Goal: Task Accomplishment & Management: Use online tool/utility

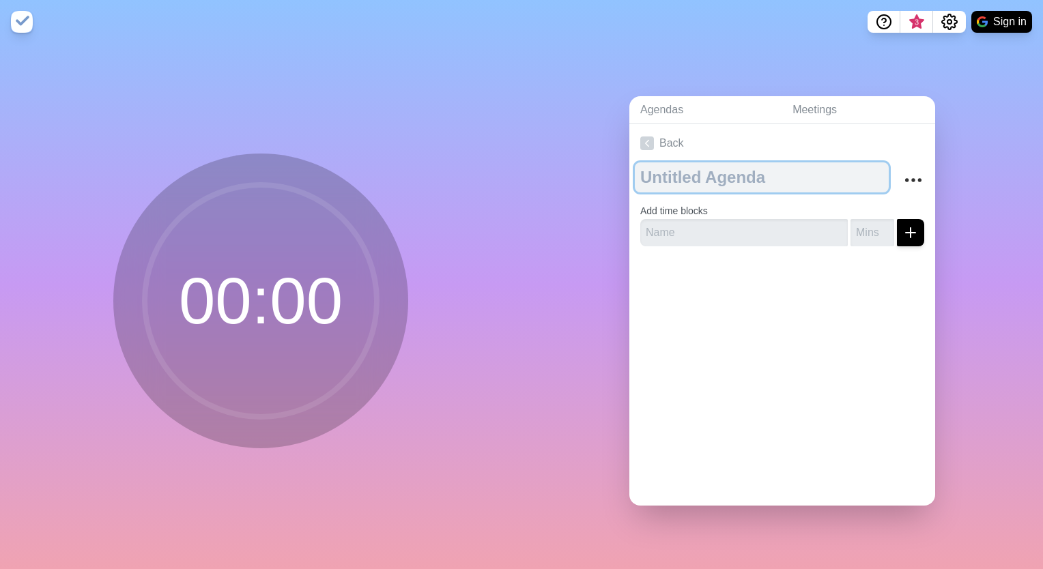
click at [697, 175] on textarea at bounding box center [762, 177] width 254 height 30
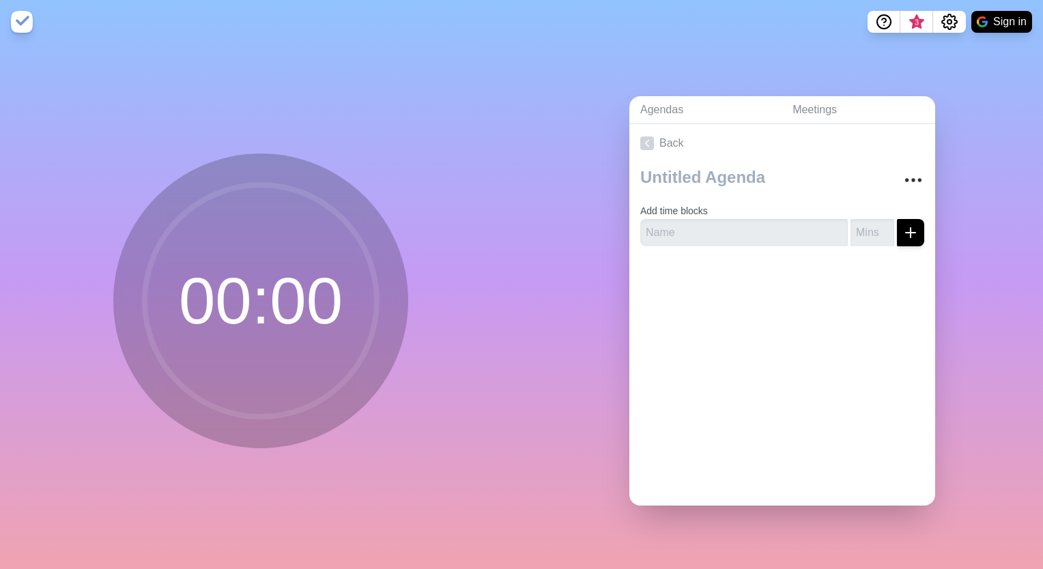
click at [306, 306] on circle at bounding box center [261, 301] width 232 height 232
click at [709, 210] on form "Add time blocks" at bounding box center [782, 221] width 284 height 49
click at [682, 228] on input "text" at bounding box center [744, 232] width 208 height 27
type input "d"
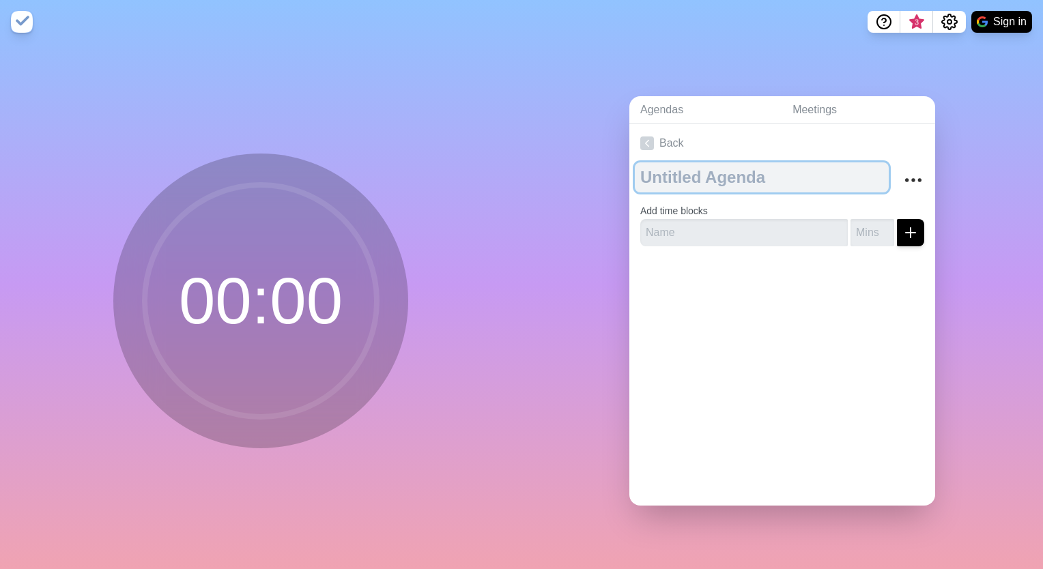
click at [685, 178] on textarea at bounding box center [762, 177] width 254 height 30
type textarea "D"
type textarea "[DATE] Dailt Tasks"
click at [752, 165] on textarea "[DATE] Dailt Tasks" at bounding box center [762, 177] width 254 height 30
click at [747, 175] on textarea "[DATE] Dailt Tasks" at bounding box center [762, 177] width 254 height 30
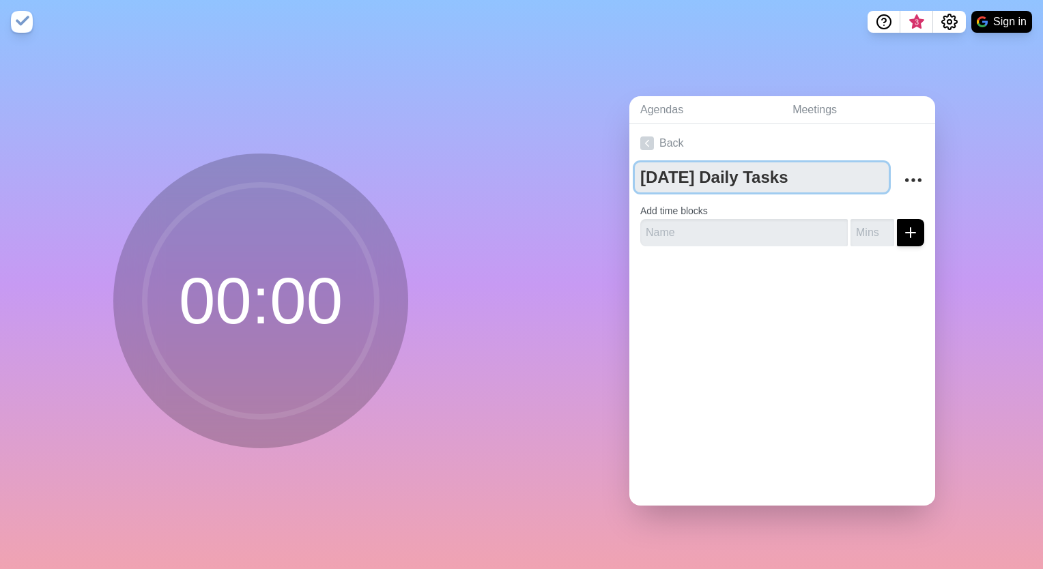
type textarea "[DATE] Daily Tasks"
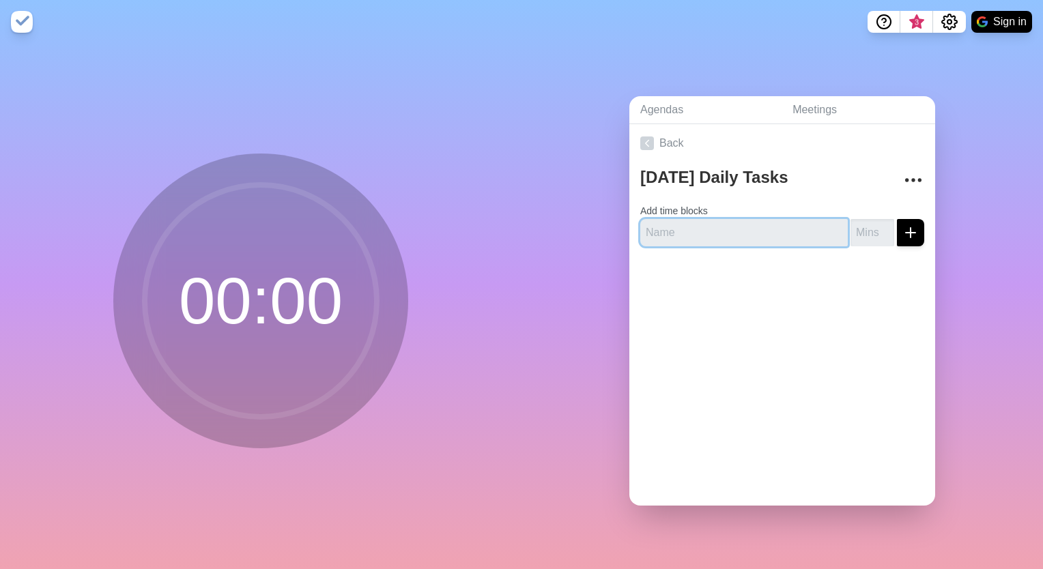
click at [739, 231] on input "text" at bounding box center [744, 232] width 208 height 27
click at [646, 142] on icon at bounding box center [647, 144] width 14 height 14
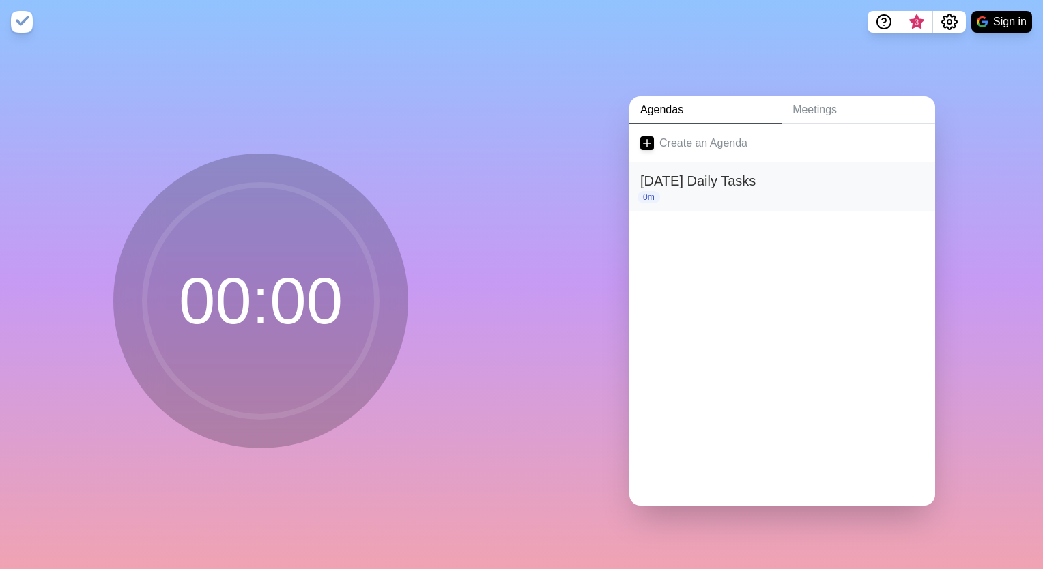
click at [667, 175] on h2 "[DATE] Daily Tasks" at bounding box center [782, 181] width 284 height 20
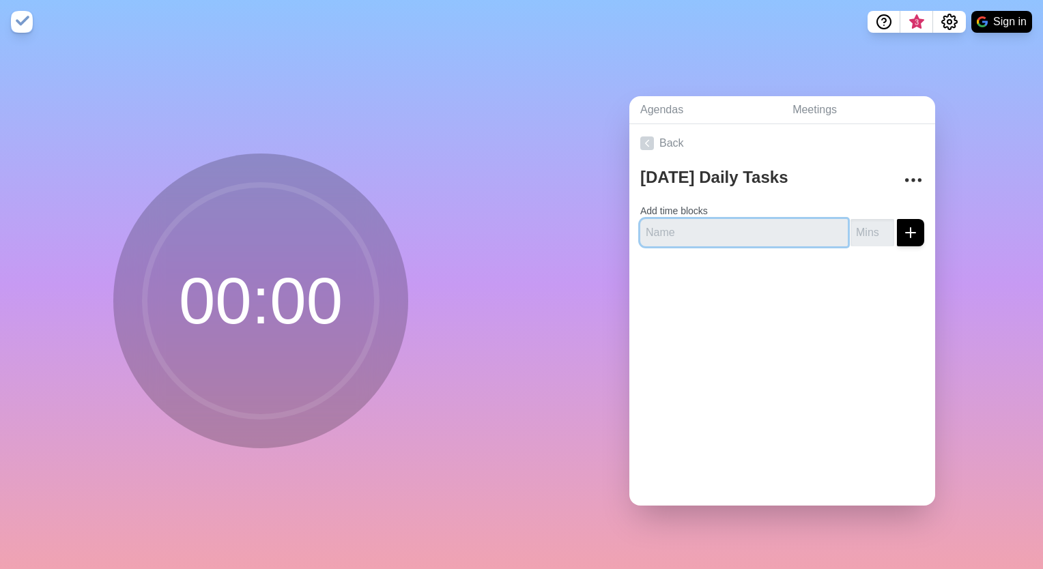
click at [698, 227] on input "text" at bounding box center [744, 232] width 208 height 27
type input "Read Dat Center Handbook"
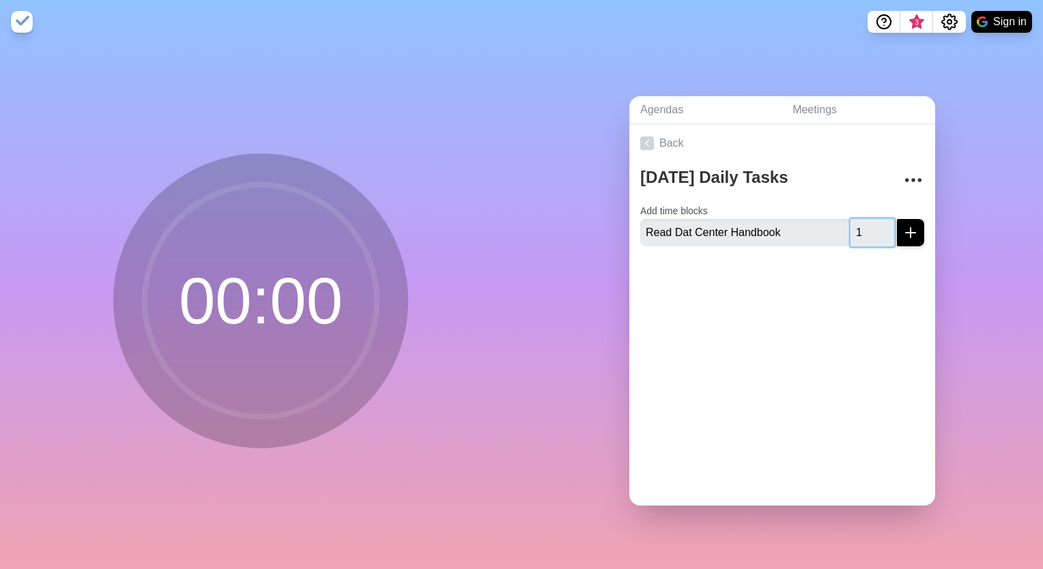
click at [875, 223] on input "1" at bounding box center [873, 232] width 44 height 27
drag, startPoint x: 852, startPoint y: 227, endPoint x: 830, endPoint y: 229, distance: 21.9
click at [830, 229] on div "Read Dat Center Handbook 1" at bounding box center [782, 232] width 284 height 27
type input "60"
click at [774, 300] on div at bounding box center [782, 284] width 306 height 55
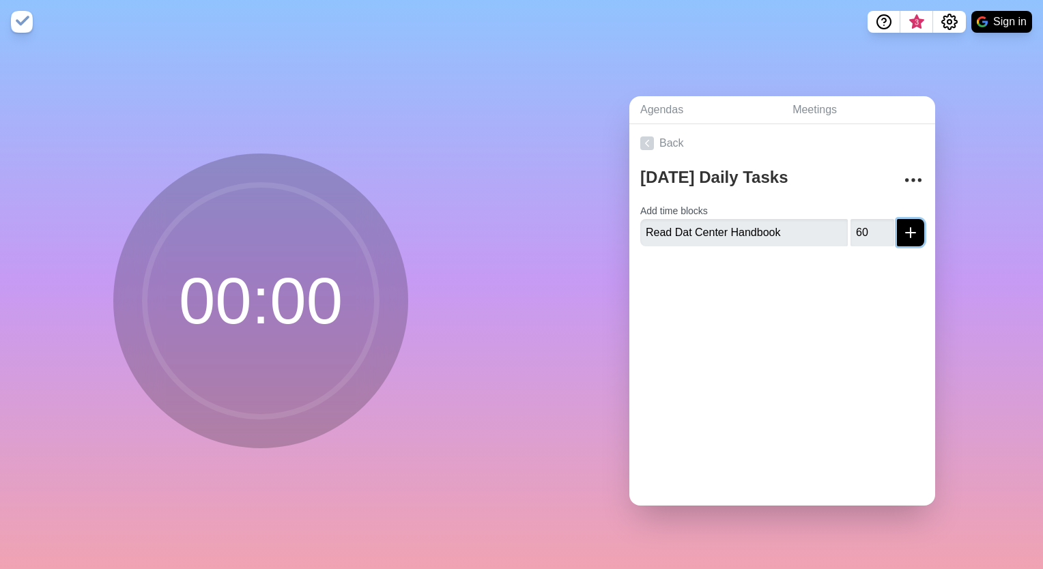
click at [903, 231] on icon "submit" at bounding box center [911, 233] width 16 height 16
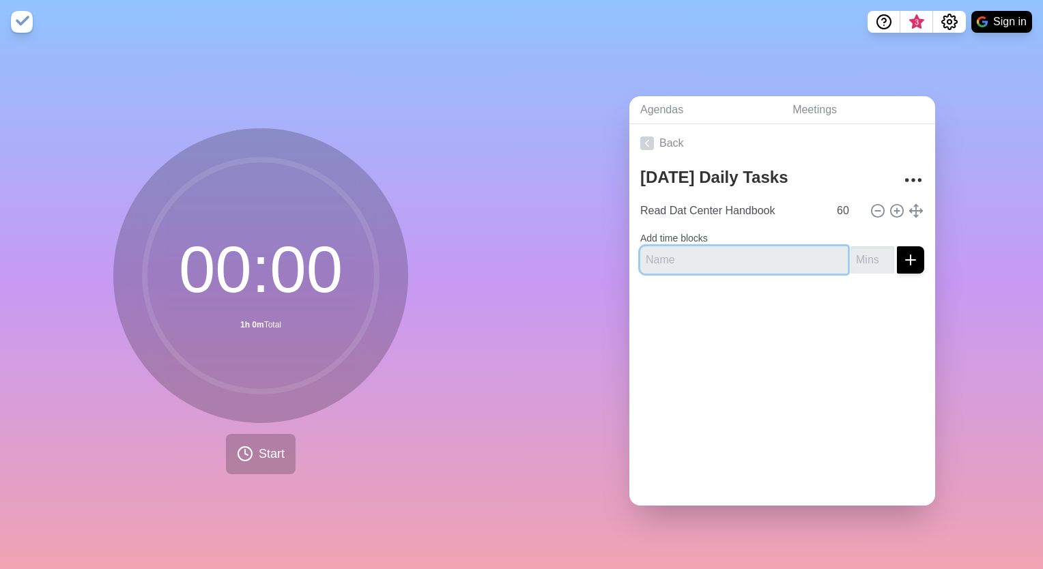
click at [707, 253] on input "text" at bounding box center [744, 259] width 208 height 27
type input "Blast Proposals"
click at [862, 249] on input "number" at bounding box center [873, 259] width 44 height 27
type input "60"
click at [903, 252] on icon "submit" at bounding box center [911, 260] width 16 height 16
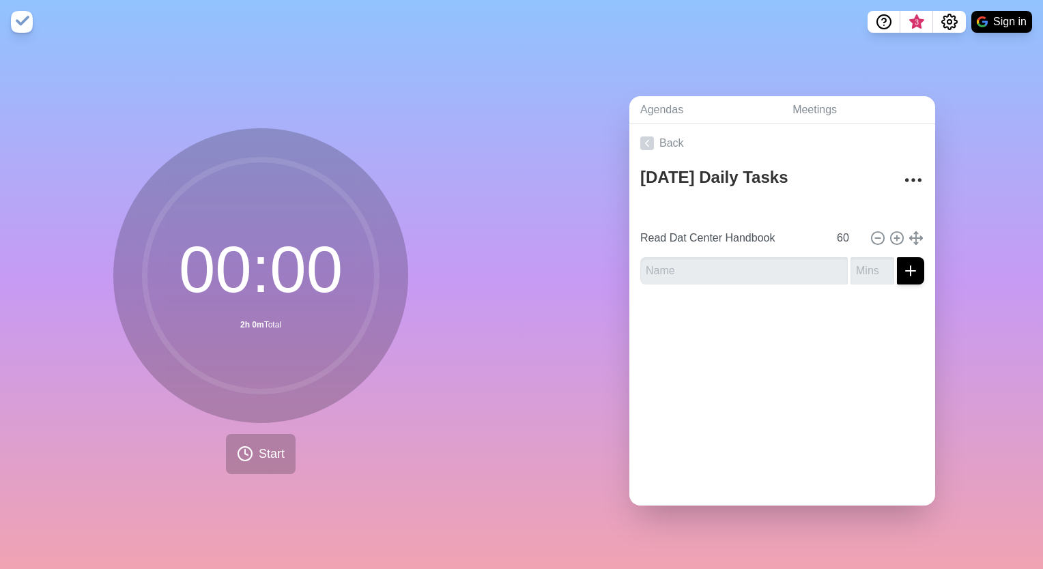
type input "Blast Proposals"
type input "Read Dat Center Handbook"
